Goal: Task Accomplishment & Management: Complete application form

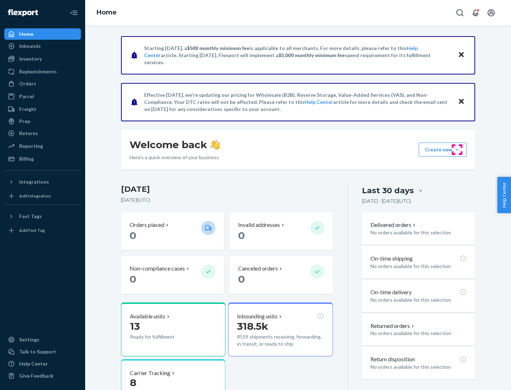
click at [457, 150] on button "Create new Create new inbound Create new order Create new product" at bounding box center [443, 150] width 48 height 14
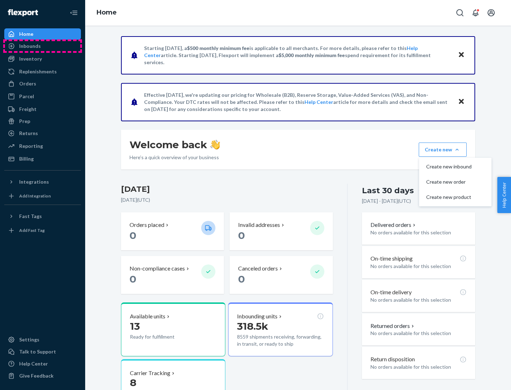
click at [43, 46] on div "Inbounds" at bounding box center [42, 46] width 75 height 10
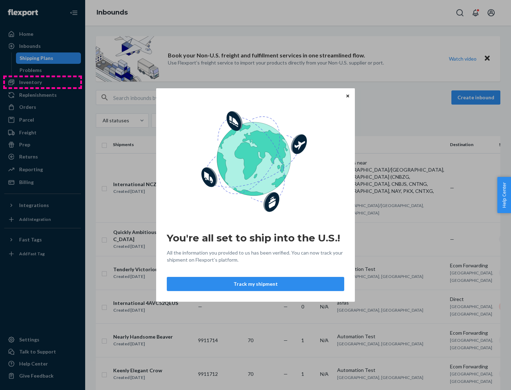
click at [43, 82] on div "You're all set to ship into the U.S.! All the information you provided to us ha…" at bounding box center [255, 195] width 511 height 390
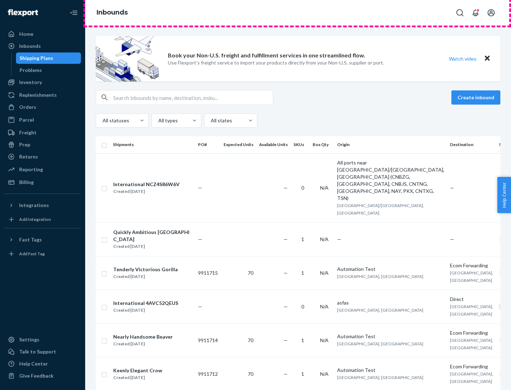
click at [298, 13] on div "Inbounds" at bounding box center [298, 13] width 426 height 26
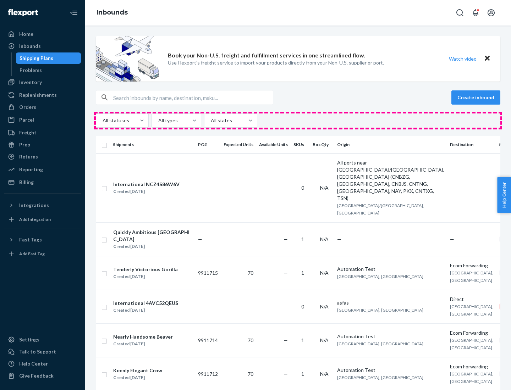
click at [298, 121] on div "All statuses All types All states" at bounding box center [298, 121] width 405 height 14
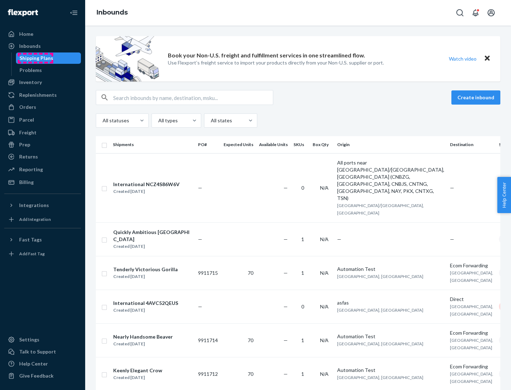
click at [35, 58] on div "Shipping Plans" at bounding box center [37, 58] width 34 height 7
click at [477, 98] on button "Create inbound" at bounding box center [476, 98] width 49 height 14
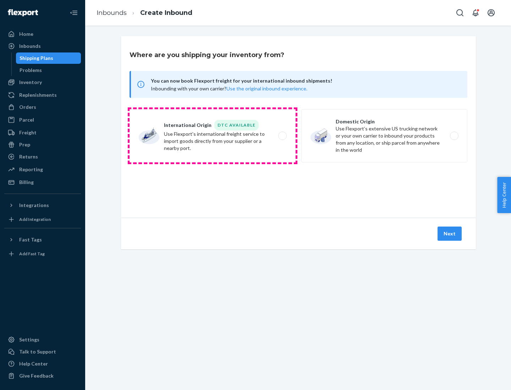
click at [213, 136] on label "International Origin DTC Available Use Flexport's international freight service…" at bounding box center [213, 135] width 166 height 53
click at [282, 136] on input "International Origin DTC Available Use Flexport's international freight service…" at bounding box center [284, 136] width 5 height 5
radio input "true"
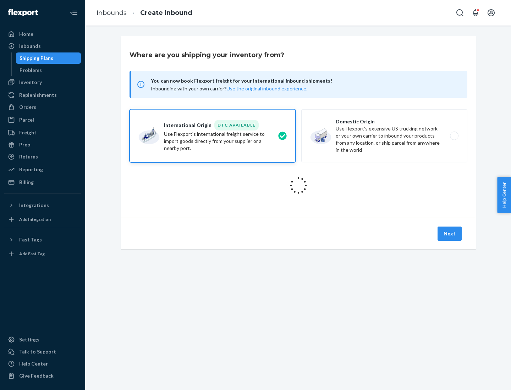
click at [299, 186] on icon at bounding box center [298, 185] width 23 height 23
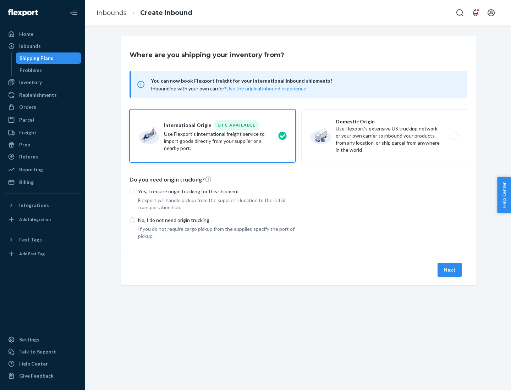
click at [217, 191] on p "Yes, I require origin trucking for this shipment" at bounding box center [217, 191] width 158 height 7
click at [135, 191] on input "Yes, I require origin trucking for this shipment" at bounding box center [133, 192] width 6 height 6
radio input "true"
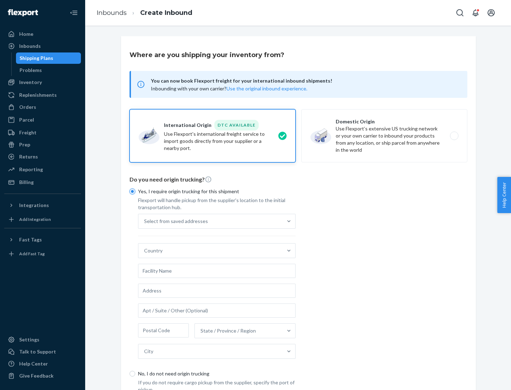
scroll to position [13, 0]
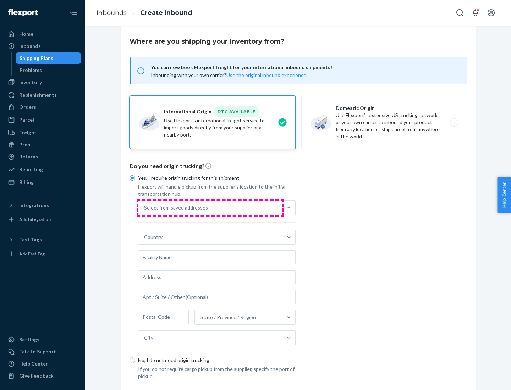
click at [211, 208] on div "Select from saved addresses" at bounding box center [210, 208] width 144 height 14
click at [145, 208] on input "Select from saved addresses" at bounding box center [144, 207] width 1 height 7
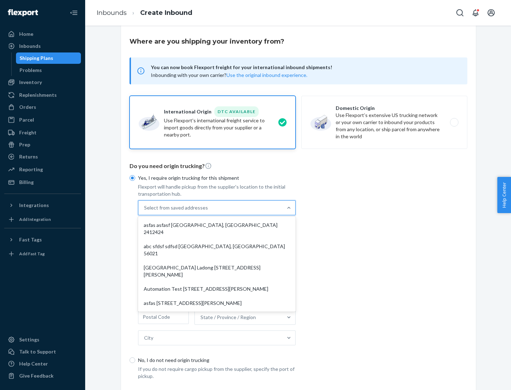
scroll to position [31, 0]
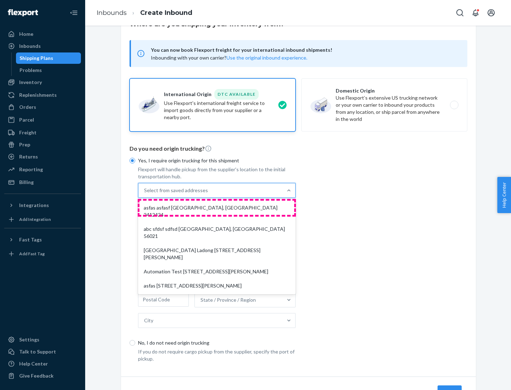
click at [217, 208] on div "asfas asfasf [GEOGRAPHIC_DATA], [GEOGRAPHIC_DATA] 2412424" at bounding box center [217, 211] width 155 height 21
click at [145, 194] on input "option asfas asfasf [GEOGRAPHIC_DATA], [GEOGRAPHIC_DATA] 2412424 focused, 1 of …" at bounding box center [144, 190] width 1 height 7
type input "asfas"
type input "asfasf"
type input "2412424"
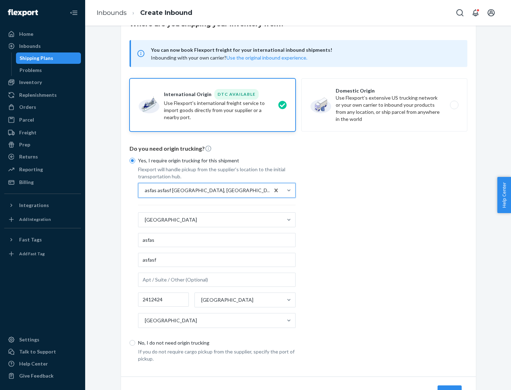
scroll to position [66, 0]
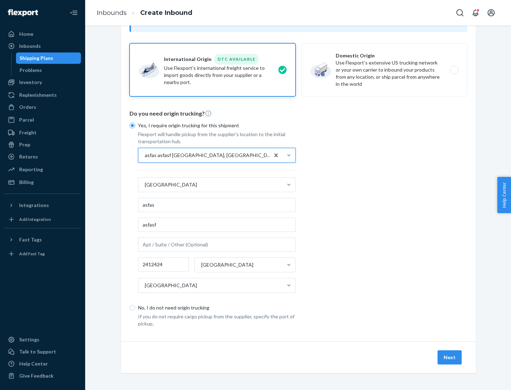
click at [450, 357] on button "Next" at bounding box center [450, 358] width 24 height 14
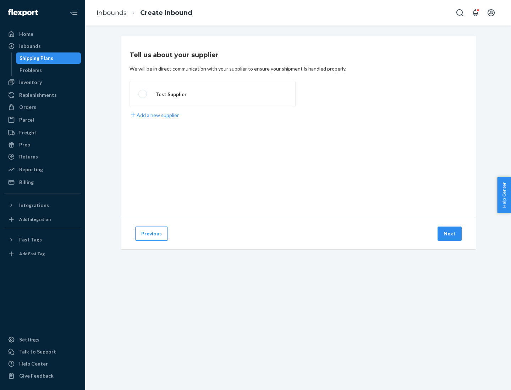
click at [213, 94] on label "Test Supplier" at bounding box center [213, 94] width 166 height 26
click at [143, 94] on input "Test Supplier" at bounding box center [140, 94] width 5 height 5
radio input "true"
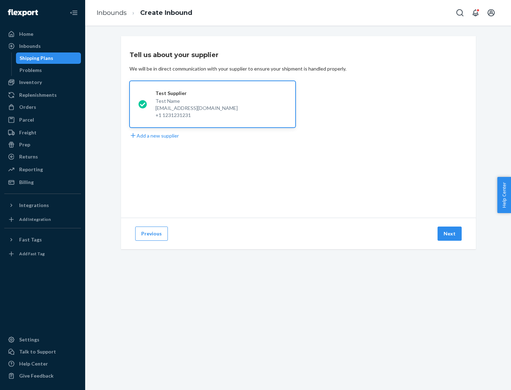
click at [450, 234] on button "Next" at bounding box center [450, 234] width 24 height 14
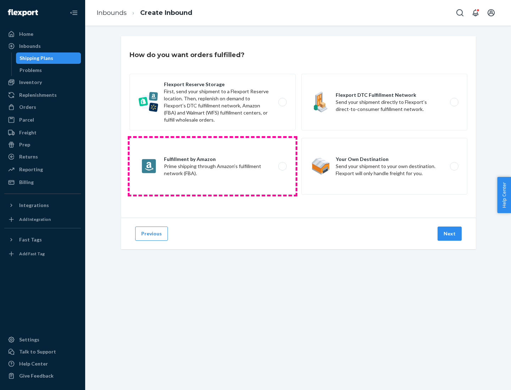
click at [213, 166] on label "Fulfillment by Amazon Prime shipping through Amazon’s fulfillment network (FBA)." at bounding box center [213, 166] width 166 height 57
click at [282, 166] on input "Fulfillment by Amazon Prime shipping through Amazon’s fulfillment network (FBA)." at bounding box center [284, 166] width 5 height 5
radio input "true"
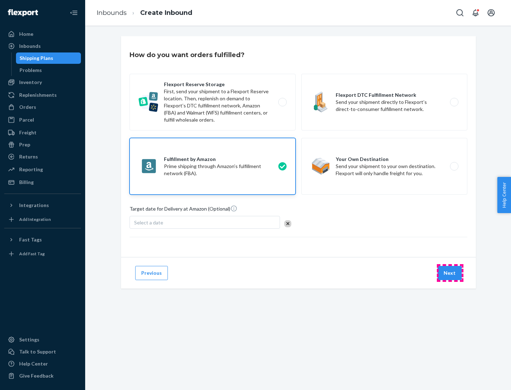
click at [450, 273] on button "Next" at bounding box center [450, 273] width 24 height 14
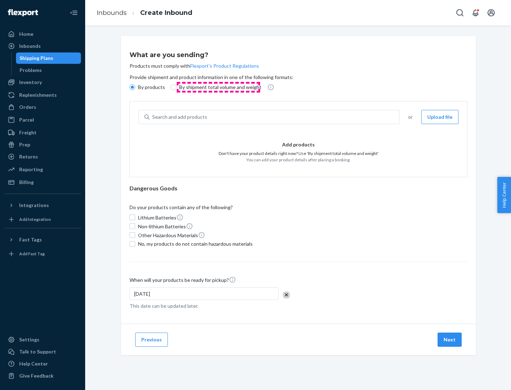
click at [218, 87] on p "By shipment total volume and weight" at bounding box center [220, 87] width 82 height 7
click at [176, 87] on input "By shipment total volume and weight" at bounding box center [174, 87] width 6 height 6
radio input "true"
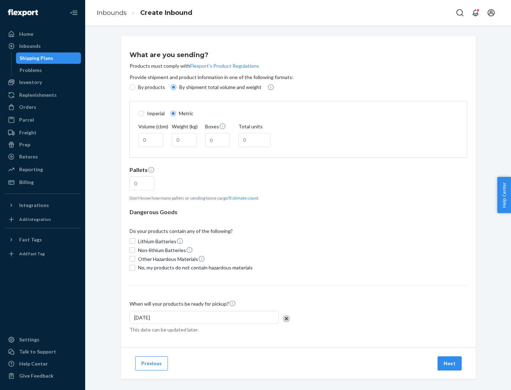
click at [151, 87] on p "By products" at bounding box center [151, 87] width 27 height 7
click at [135, 87] on input "By products" at bounding box center [133, 87] width 6 height 6
radio input "true"
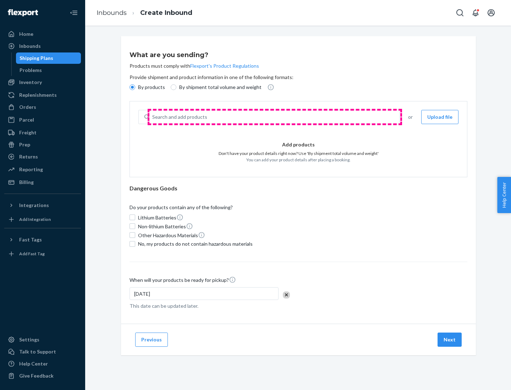
click at [275, 117] on div "Search and add products" at bounding box center [274, 117] width 250 height 13
click at [153, 117] on input "Search and add products" at bounding box center [152, 117] width 1 height 7
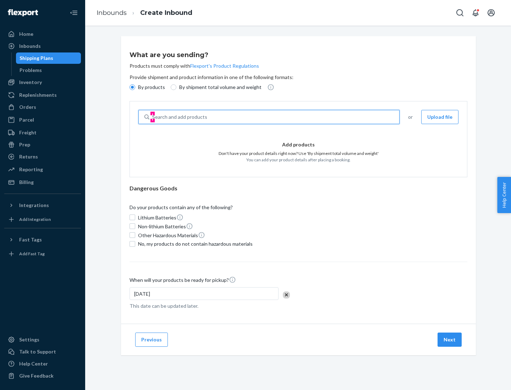
type input "test"
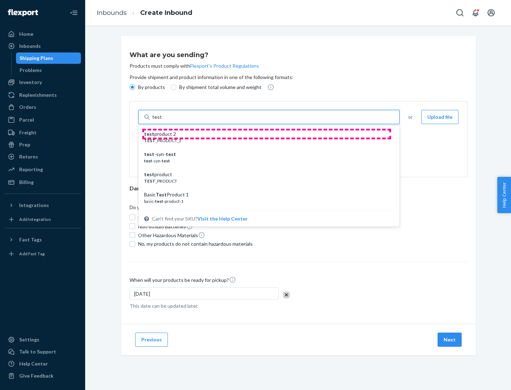
click at [267, 134] on div "test product 2" at bounding box center [266, 134] width 244 height 7
click at [162, 121] on input "test" at bounding box center [156, 117] width 9 height 7
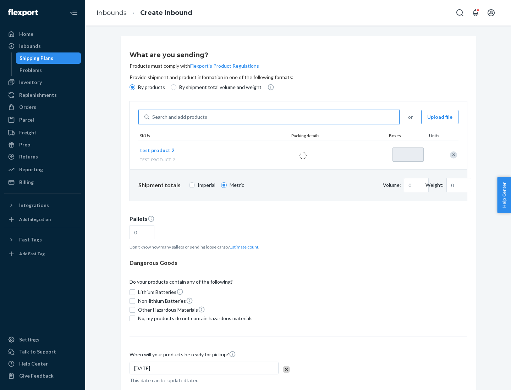
type input "1"
type input "0.02"
type input "22.23"
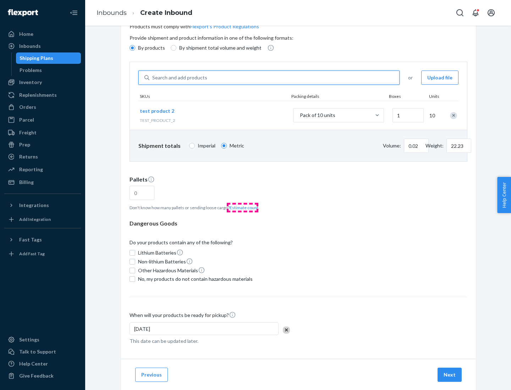
click at [242, 208] on button "Estimate count" at bounding box center [244, 208] width 29 height 6
type input "1"
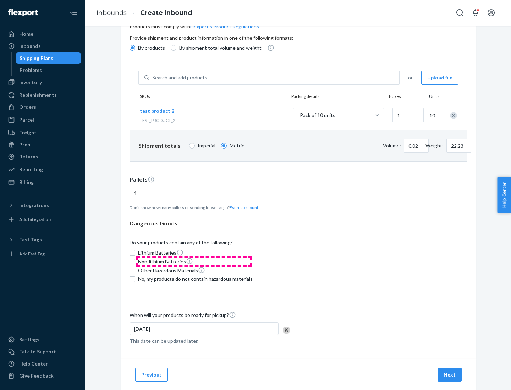
scroll to position [57, 0]
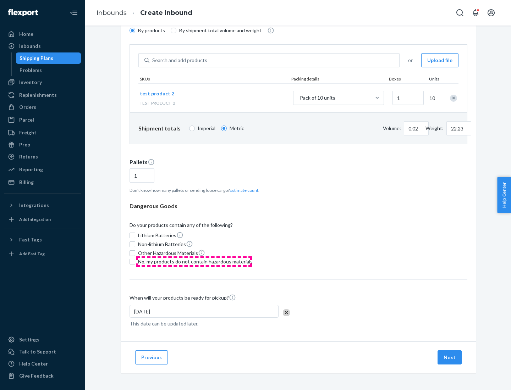
click at [194, 262] on span "No, my products do not contain hazardous materials" at bounding box center [195, 261] width 115 height 7
click at [135, 262] on input "No, my products do not contain hazardous materials" at bounding box center [133, 262] width 6 height 6
checkbox input "true"
click at [450, 358] on button "Next" at bounding box center [450, 358] width 24 height 14
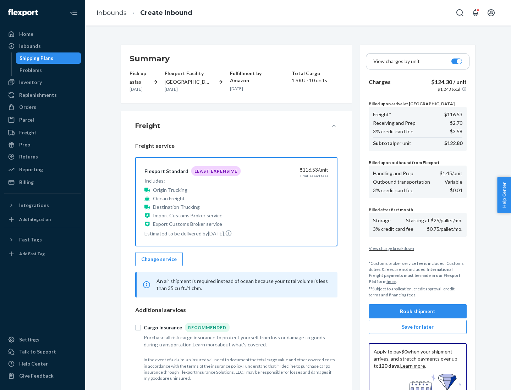
scroll to position [104, 0]
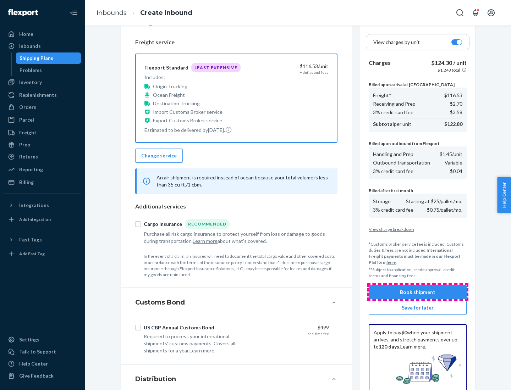
click at [418, 293] on button "Book shipment" at bounding box center [418, 292] width 98 height 14
